Goal: Check status: Check status

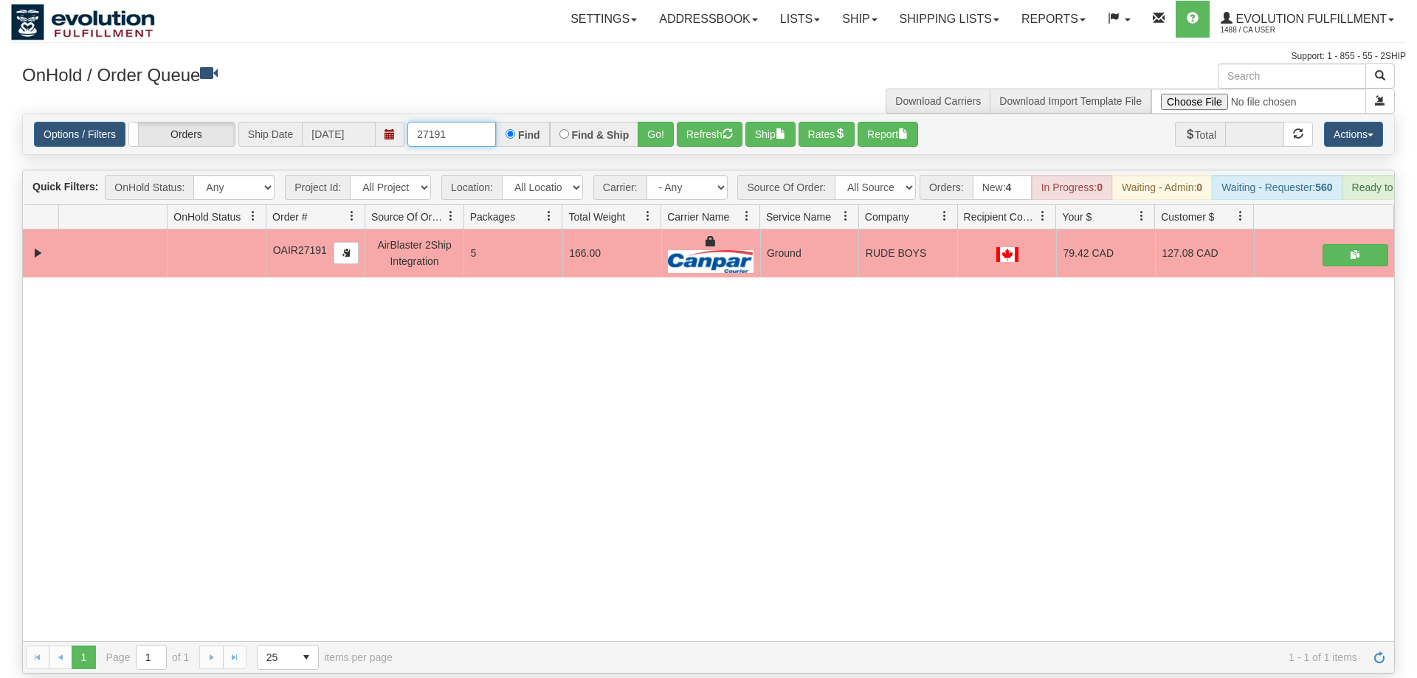
click at [470, 122] on input "27191" at bounding box center [451, 134] width 89 height 25
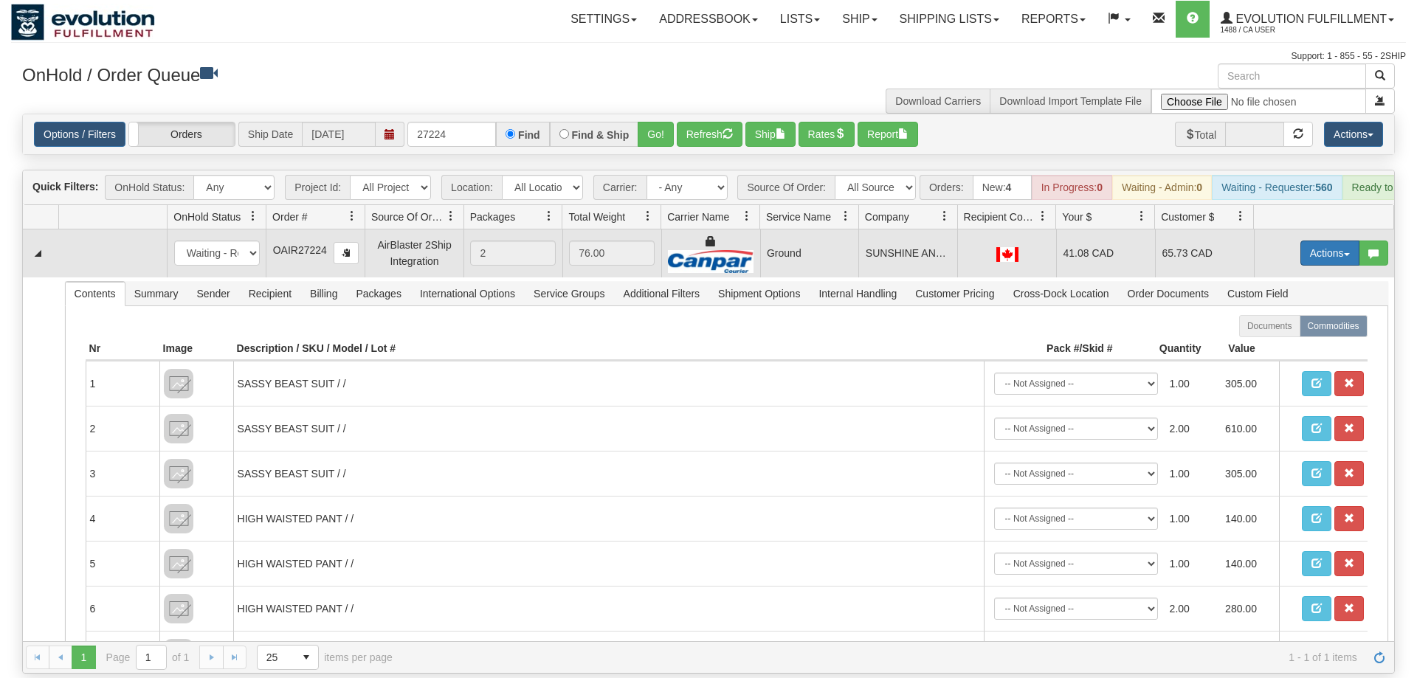
click at [1334, 241] on button "Actions" at bounding box center [1329, 253] width 59 height 25
click at [1282, 333] on span "Ship" at bounding box center [1270, 339] width 31 height 12
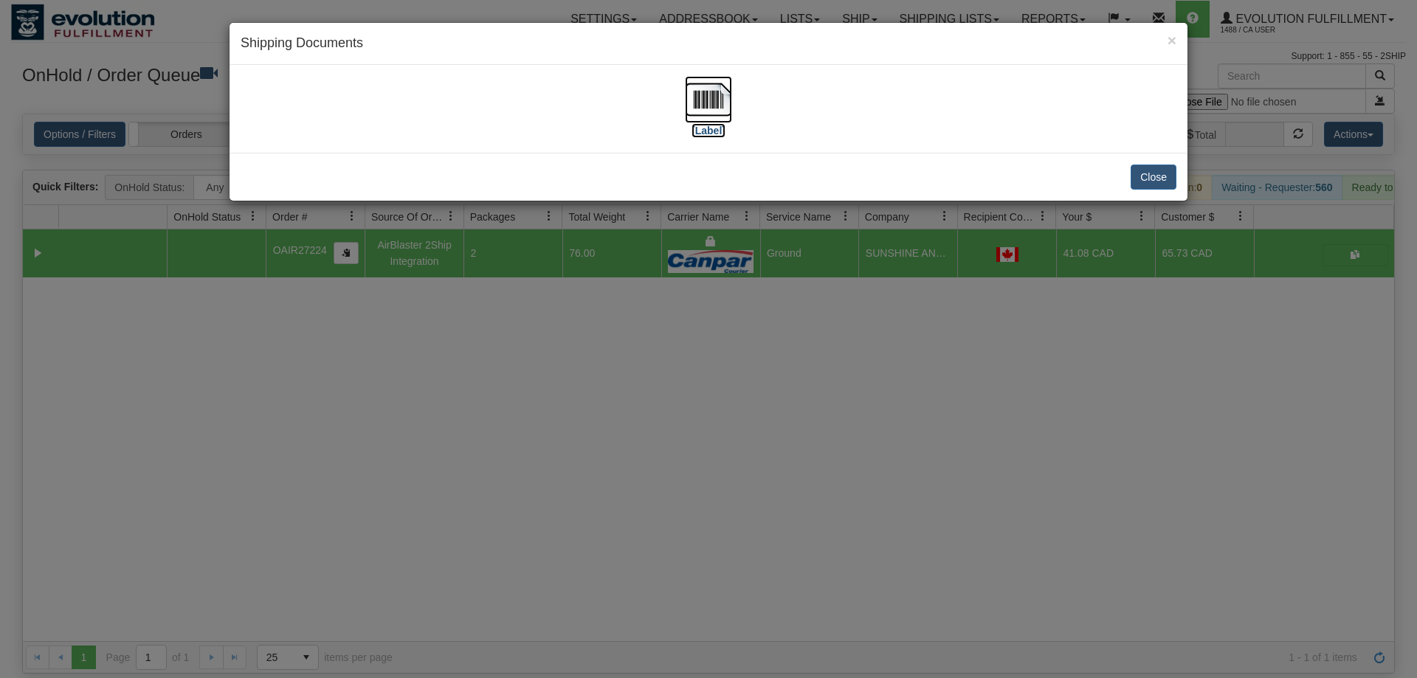
click at [713, 108] on img at bounding box center [708, 99] width 47 height 47
click at [1145, 170] on button "Close" at bounding box center [1153, 177] width 46 height 25
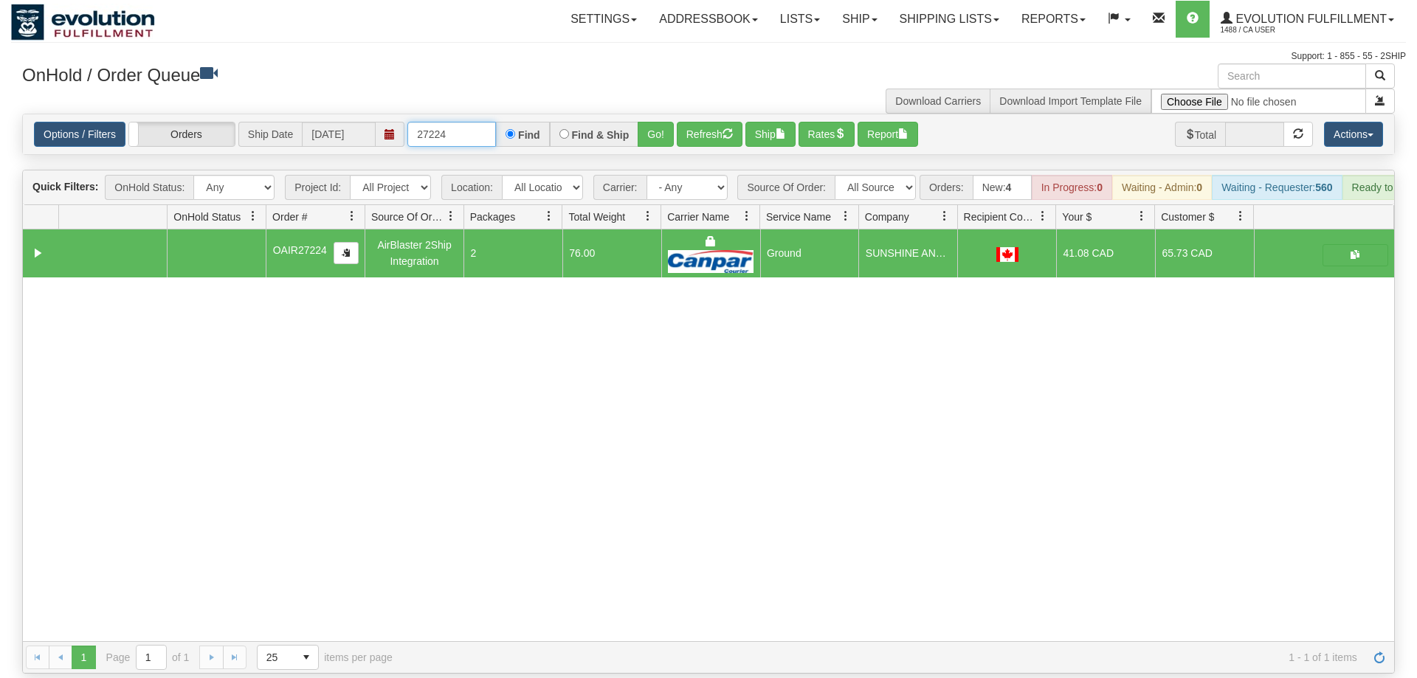
drag, startPoint x: 461, startPoint y: 118, endPoint x: 211, endPoint y: 143, distance: 251.4
click at [444, 122] on input "27224" at bounding box center [451, 134] width 89 height 25
type input "2"
click at [868, 612] on div "31632144 EVOLUTION V3 91142362 91142363 OAIR27224 AirBlaster 2Ship Integration …" at bounding box center [708, 435] width 1371 height 412
